Goal: Information Seeking & Learning: Learn about a topic

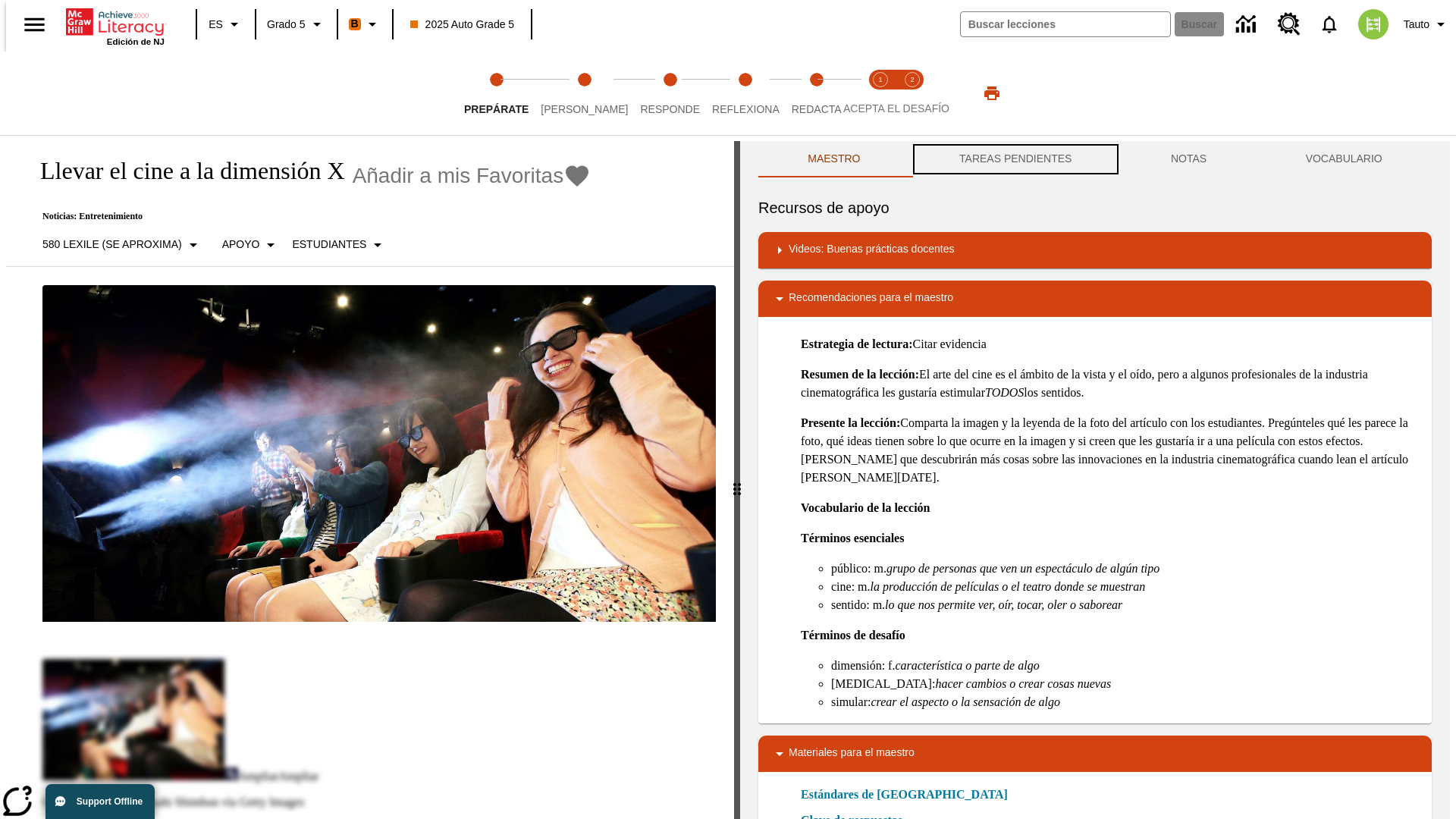
click at [1014, 159] on button "TAREAS PENDIENTES" at bounding box center [1016, 158] width 212 height 36
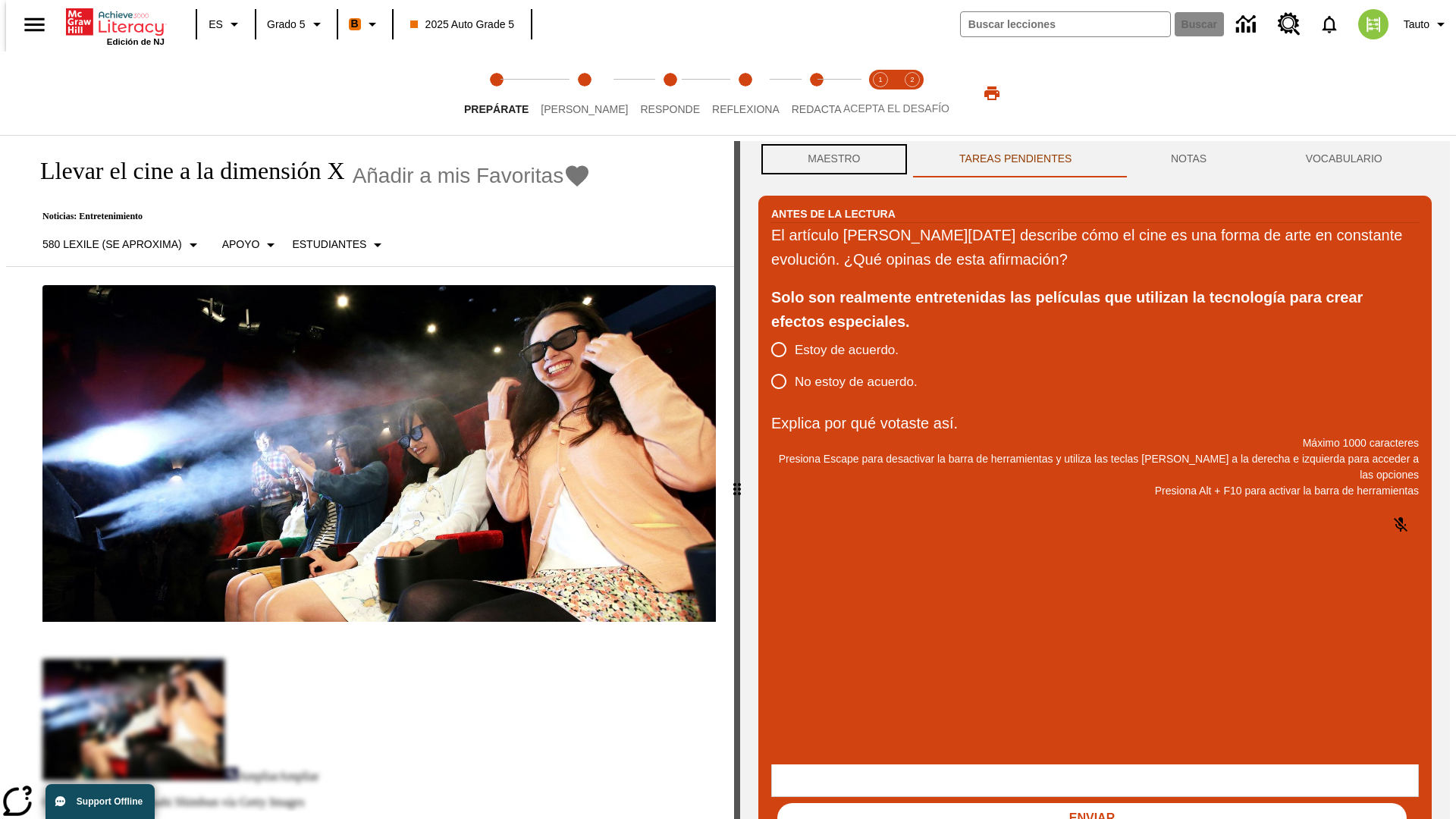
scroll to position [1, 0]
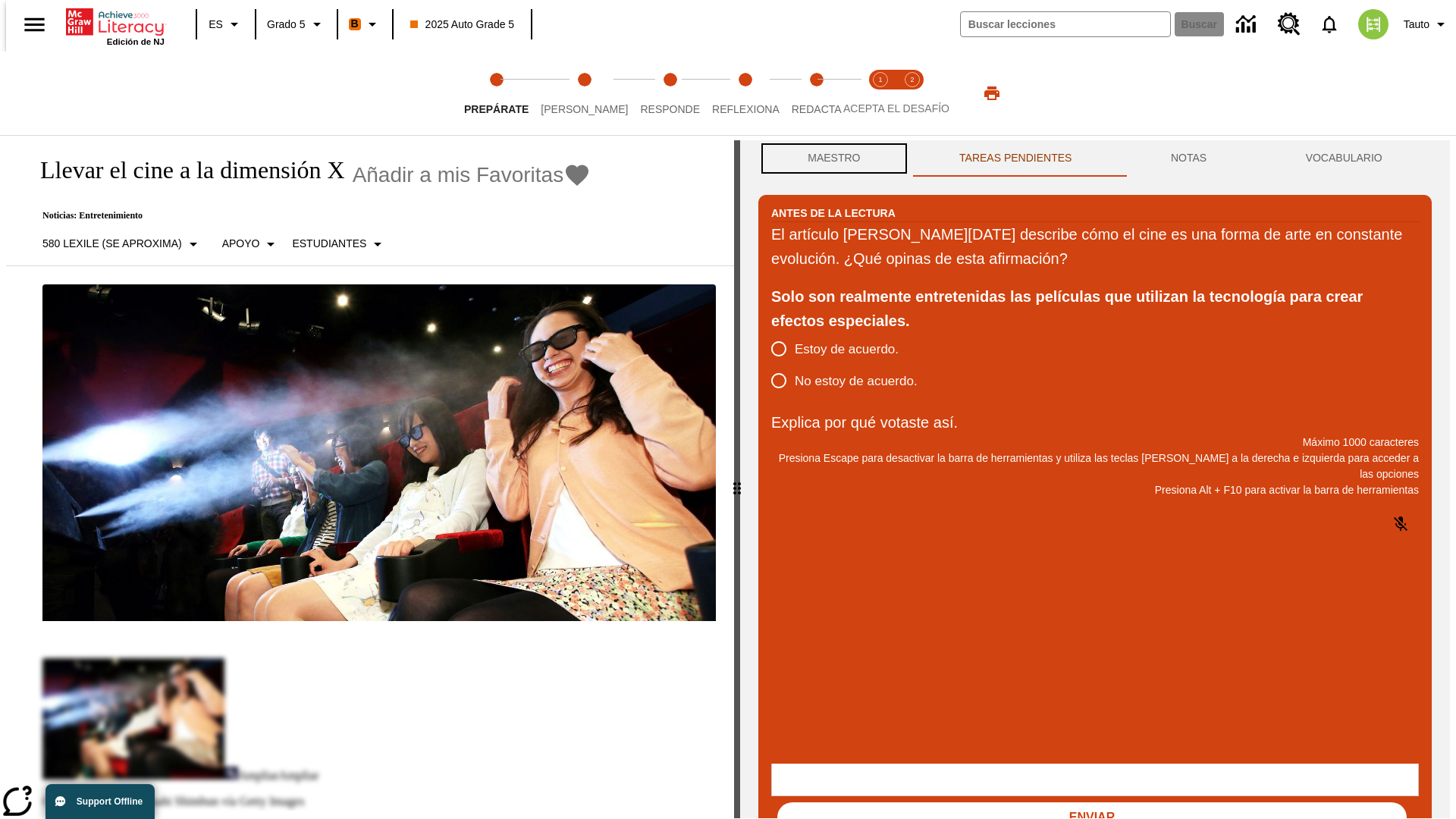
click at [830, 159] on button "Maestro" at bounding box center [834, 158] width 151 height 36
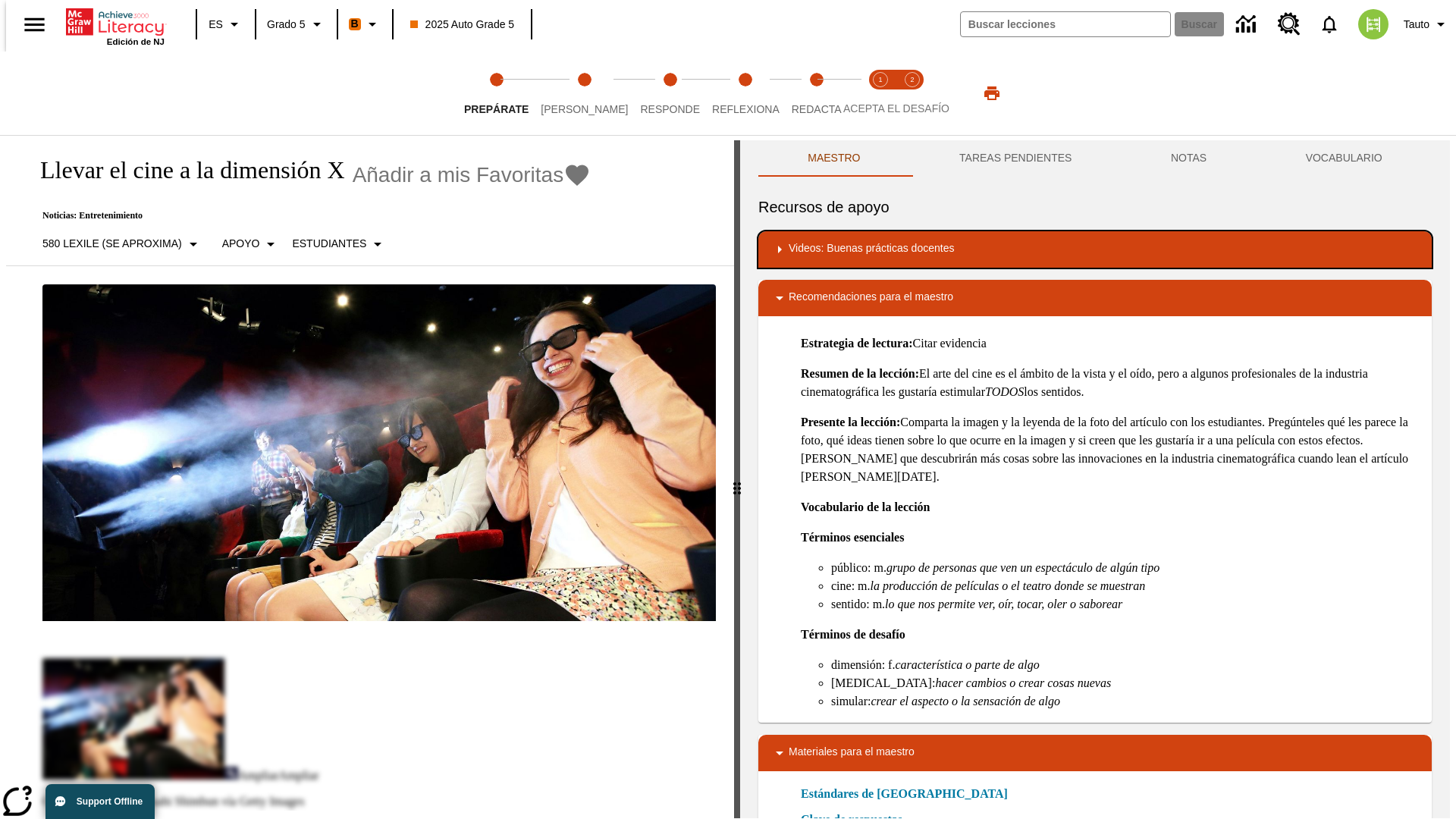
click at [1095, 250] on div "Videos: Buenas prácticas docentes" at bounding box center [1095, 249] width 649 height 18
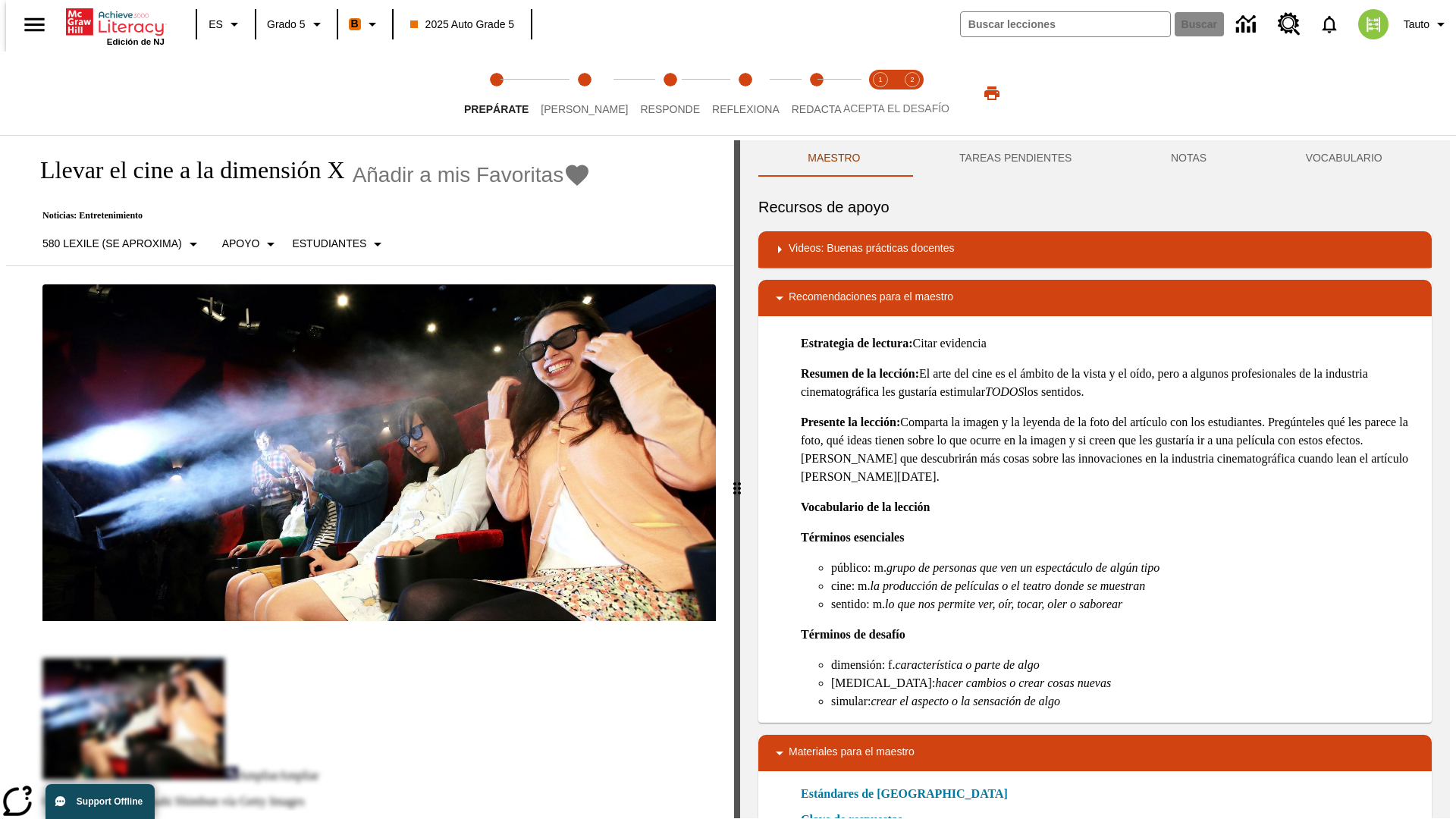
click at [839, 298] on img "Desarrollo del vocabulario académico" at bounding box center [845, 298] width 15 height 15
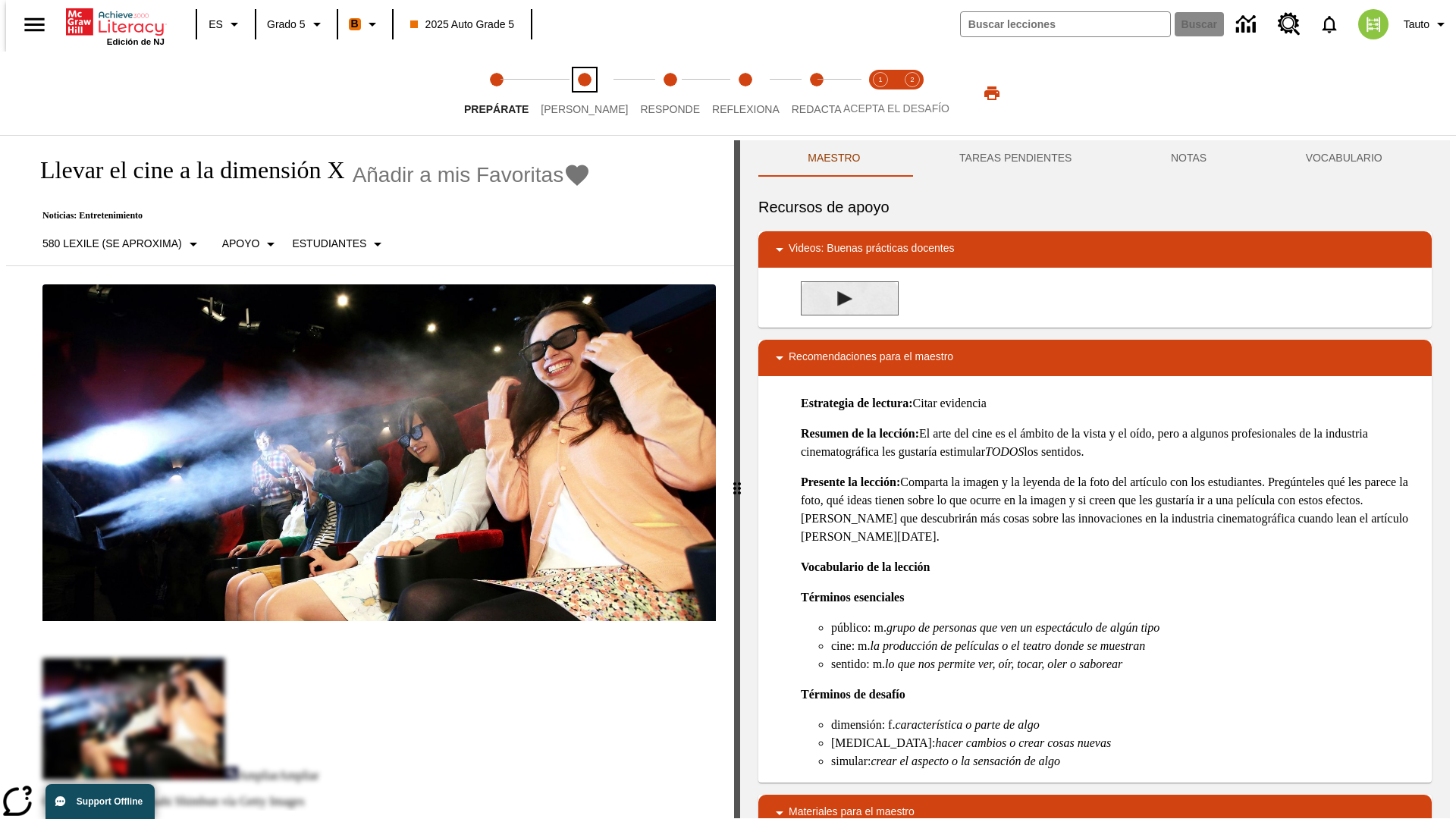
click at [572, 93] on span "Lee" at bounding box center [584, 103] width 87 height 27
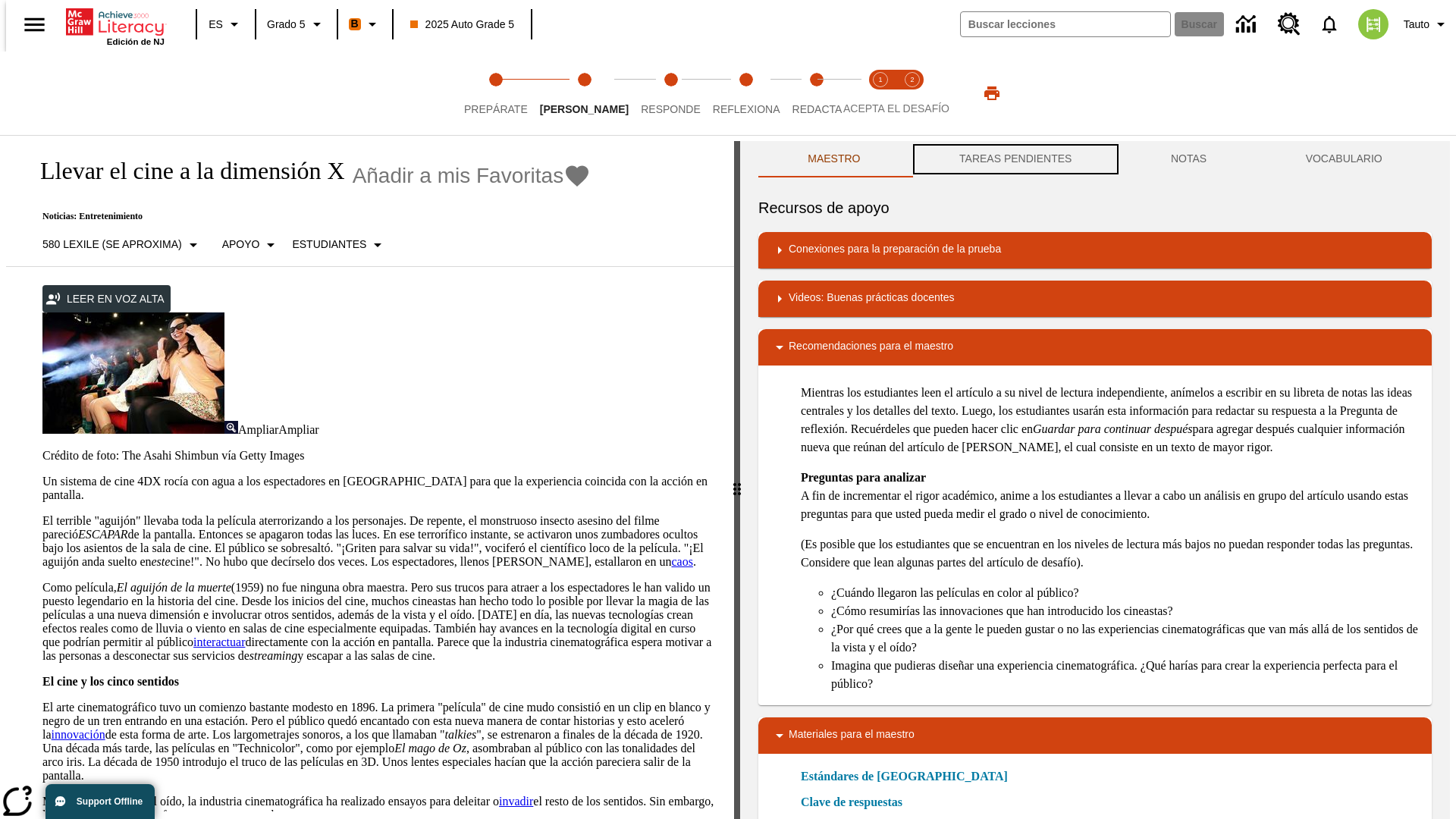
scroll to position [1, 0]
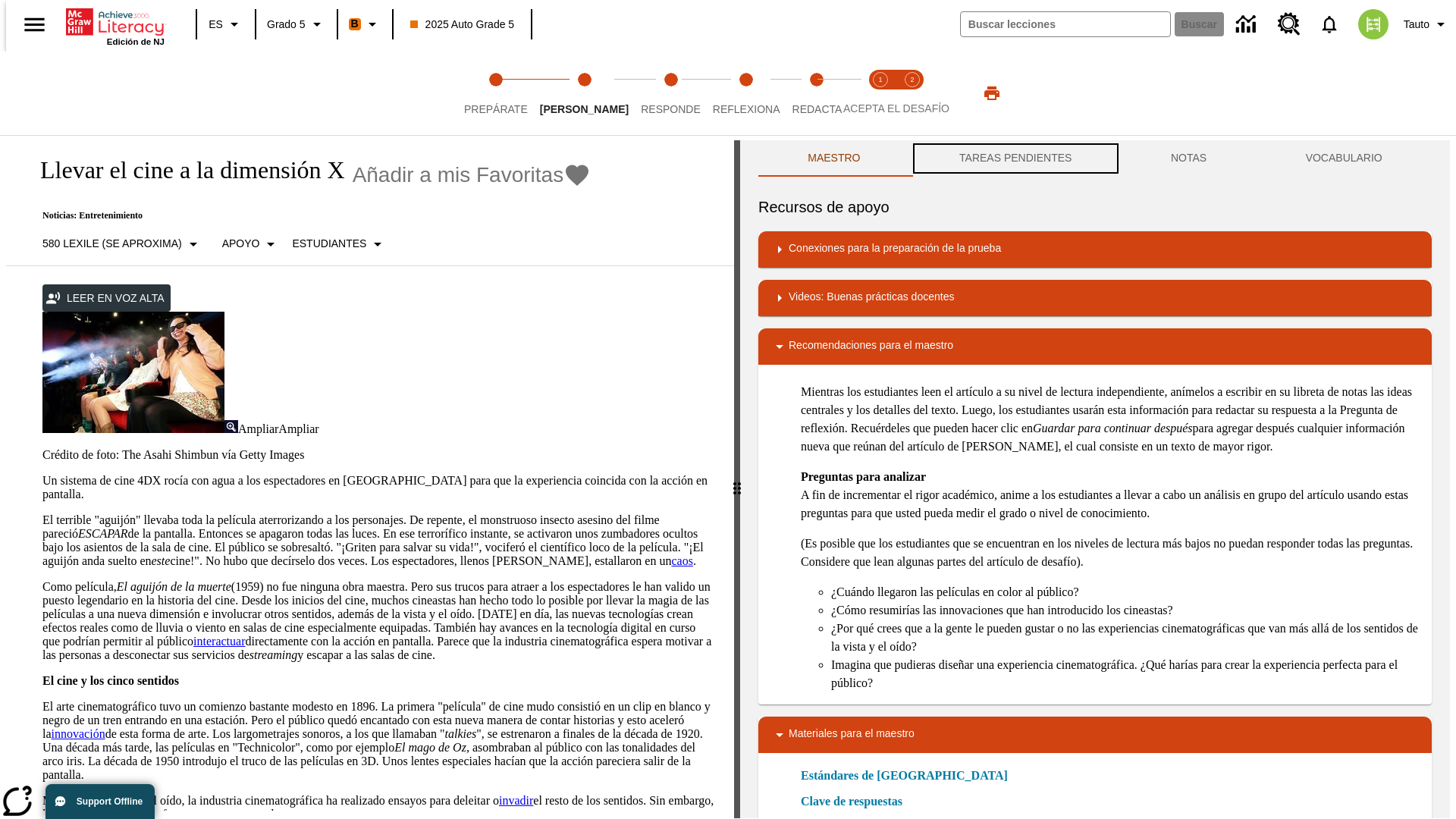
click at [1014, 159] on button "TAREAS PENDIENTES" at bounding box center [1016, 158] width 212 height 36
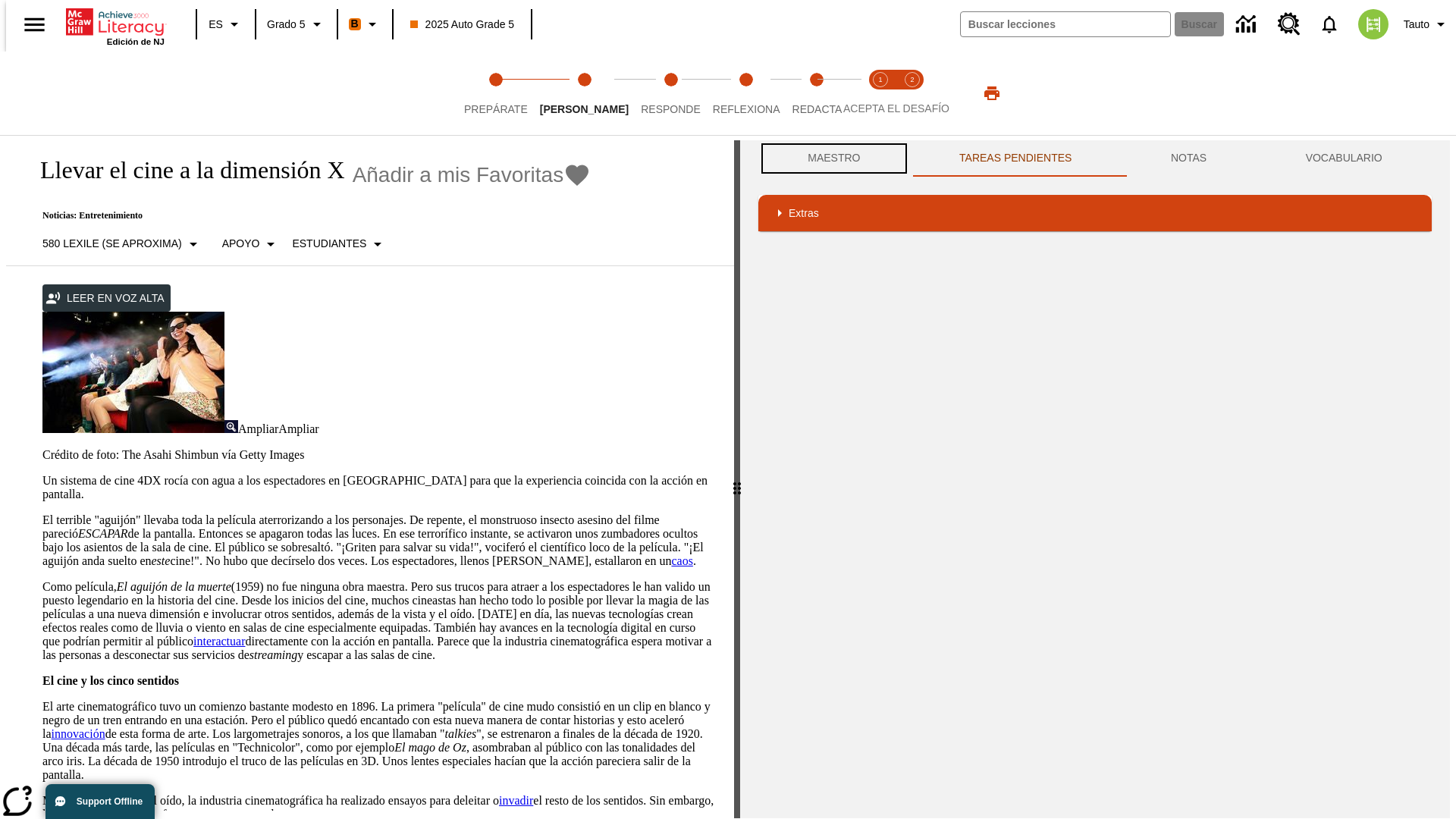
click at [830, 158] on button "Maestro" at bounding box center [834, 158] width 151 height 36
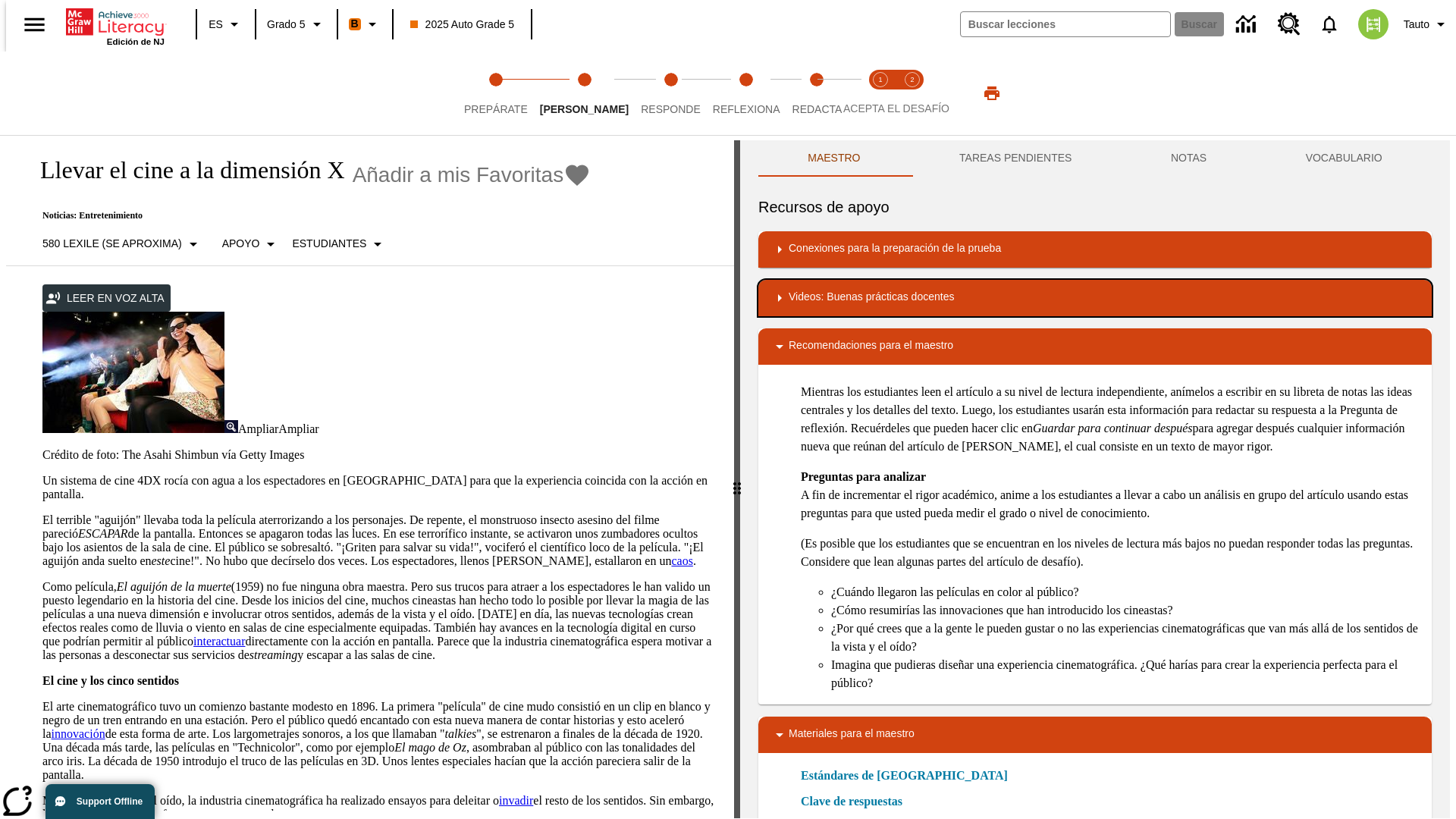
click at [1095, 298] on div "Videos: Buenas prácticas docentes" at bounding box center [1095, 297] width 649 height 18
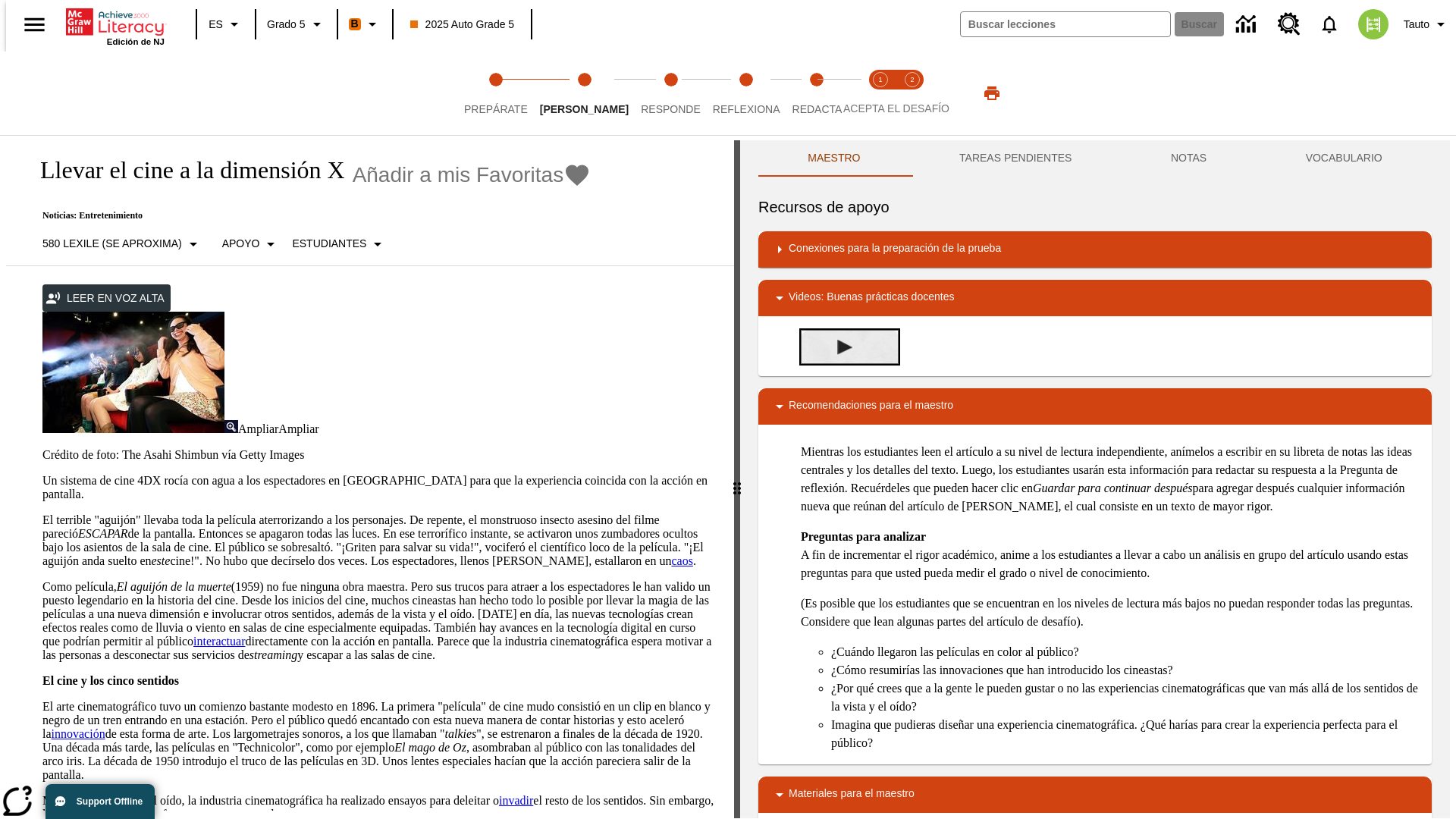
click at [839, 347] on img "Summarization" at bounding box center [845, 347] width 15 height 15
click at [881, 93] on span "Acepta el desafío lee step 1 of 2" at bounding box center [881, 103] width 19 height 27
